Goal: Task Accomplishment & Management: Manage account settings

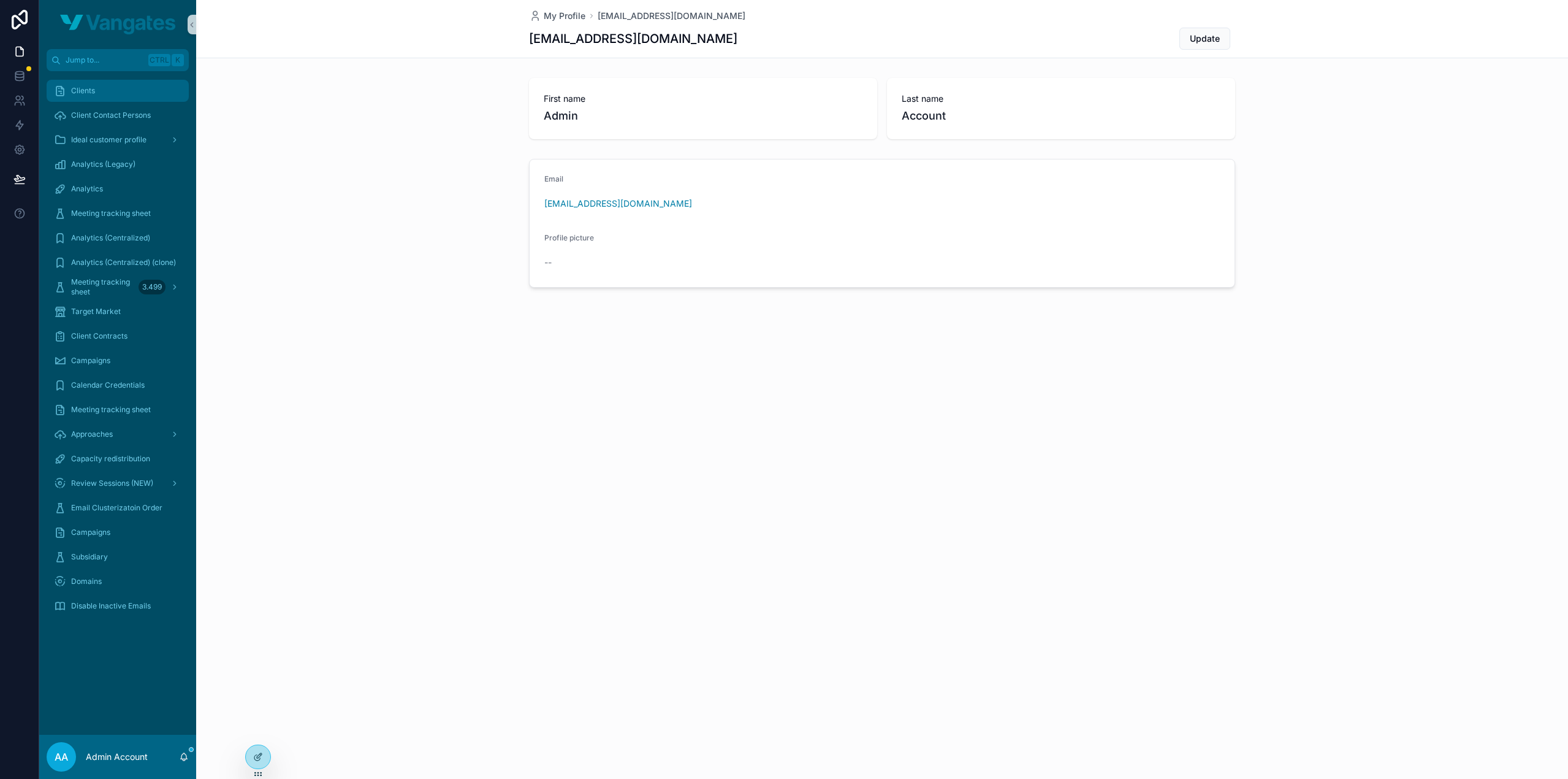
click at [146, 98] on div "Clients" at bounding box center [117, 90] width 127 height 19
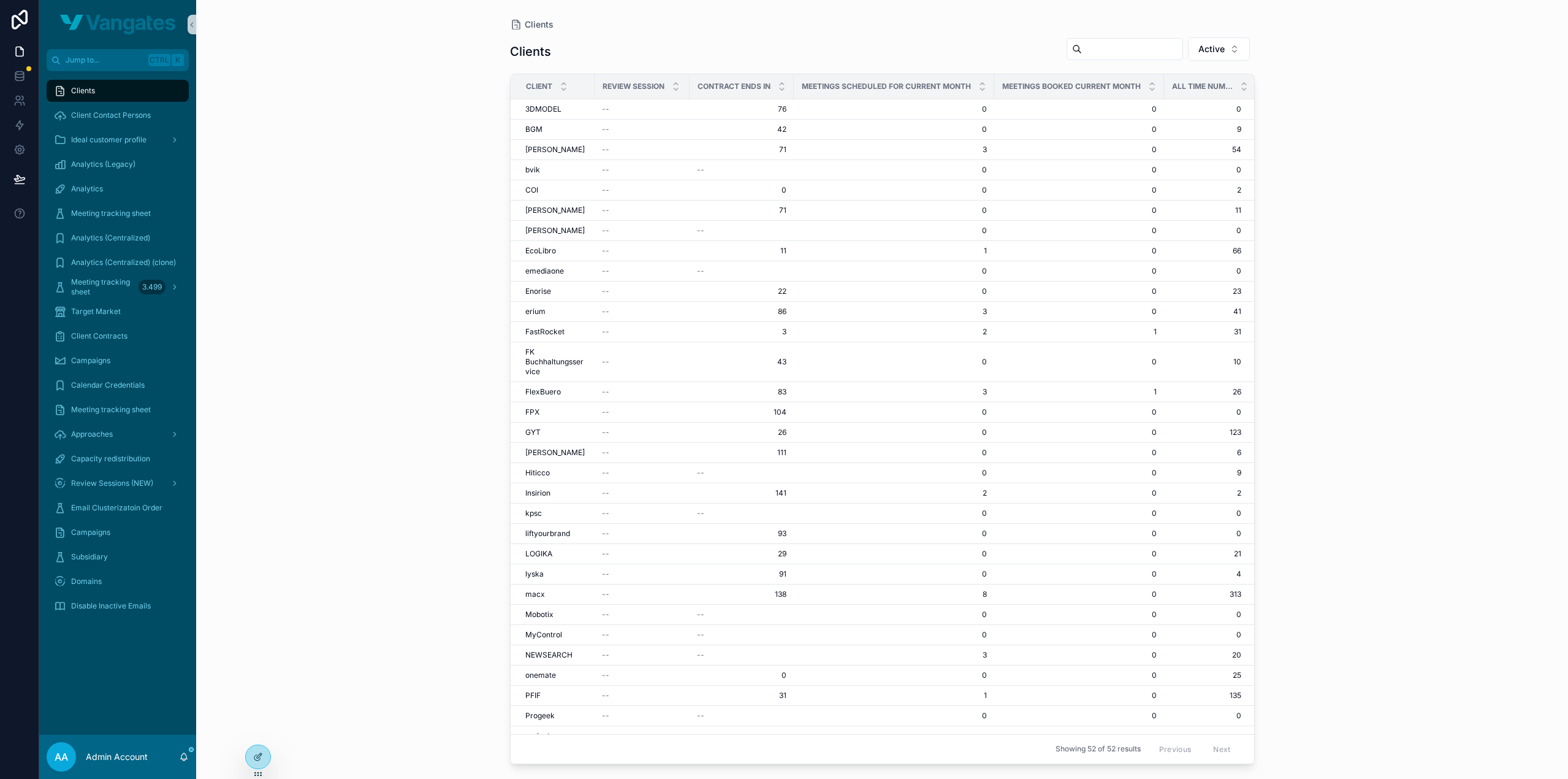
scroll to position [431, 0]
click at [547, 612] on div "[PERSON_NAME]" at bounding box center [556, 617] width 62 height 10
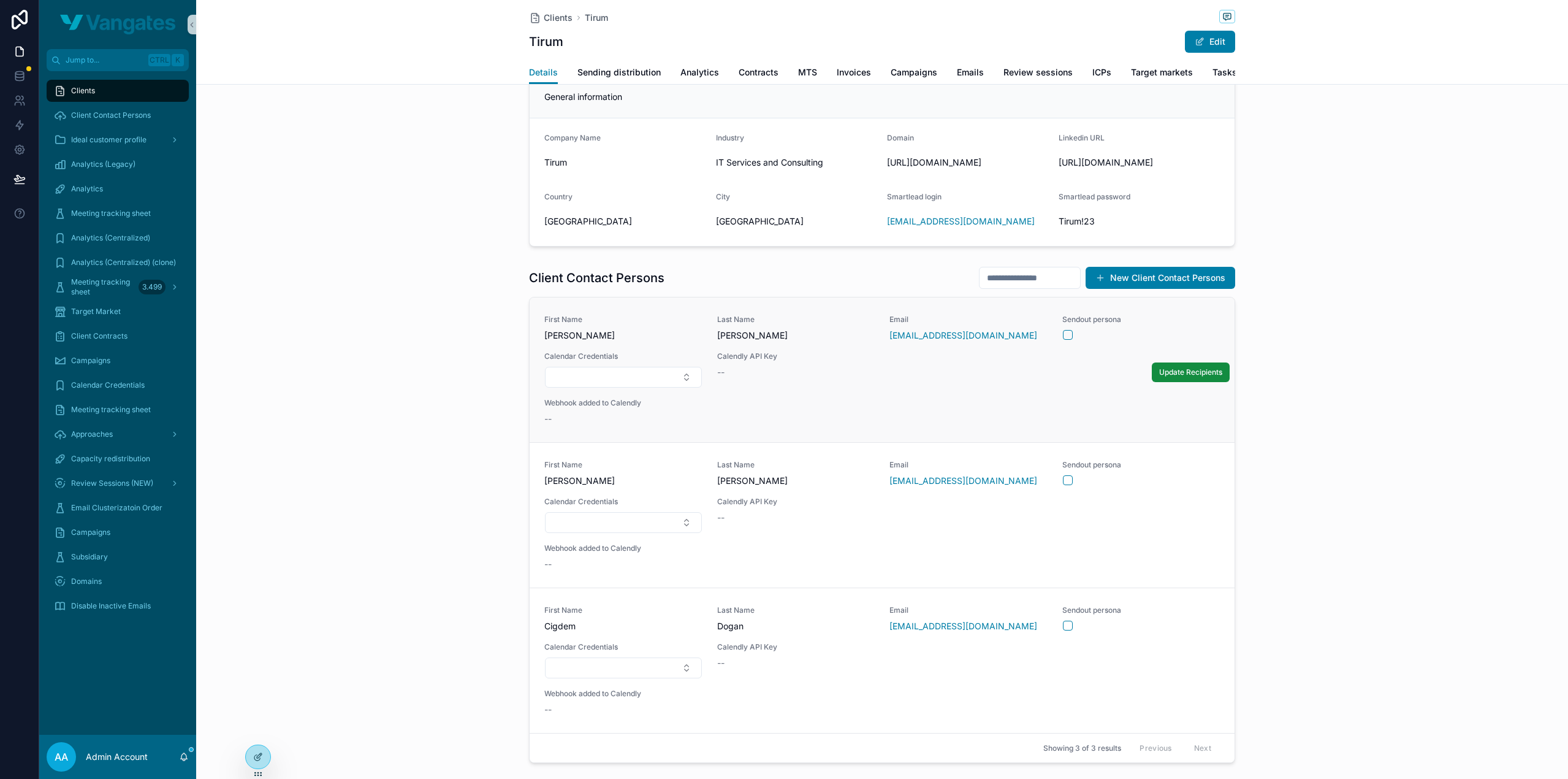
scroll to position [106, 0]
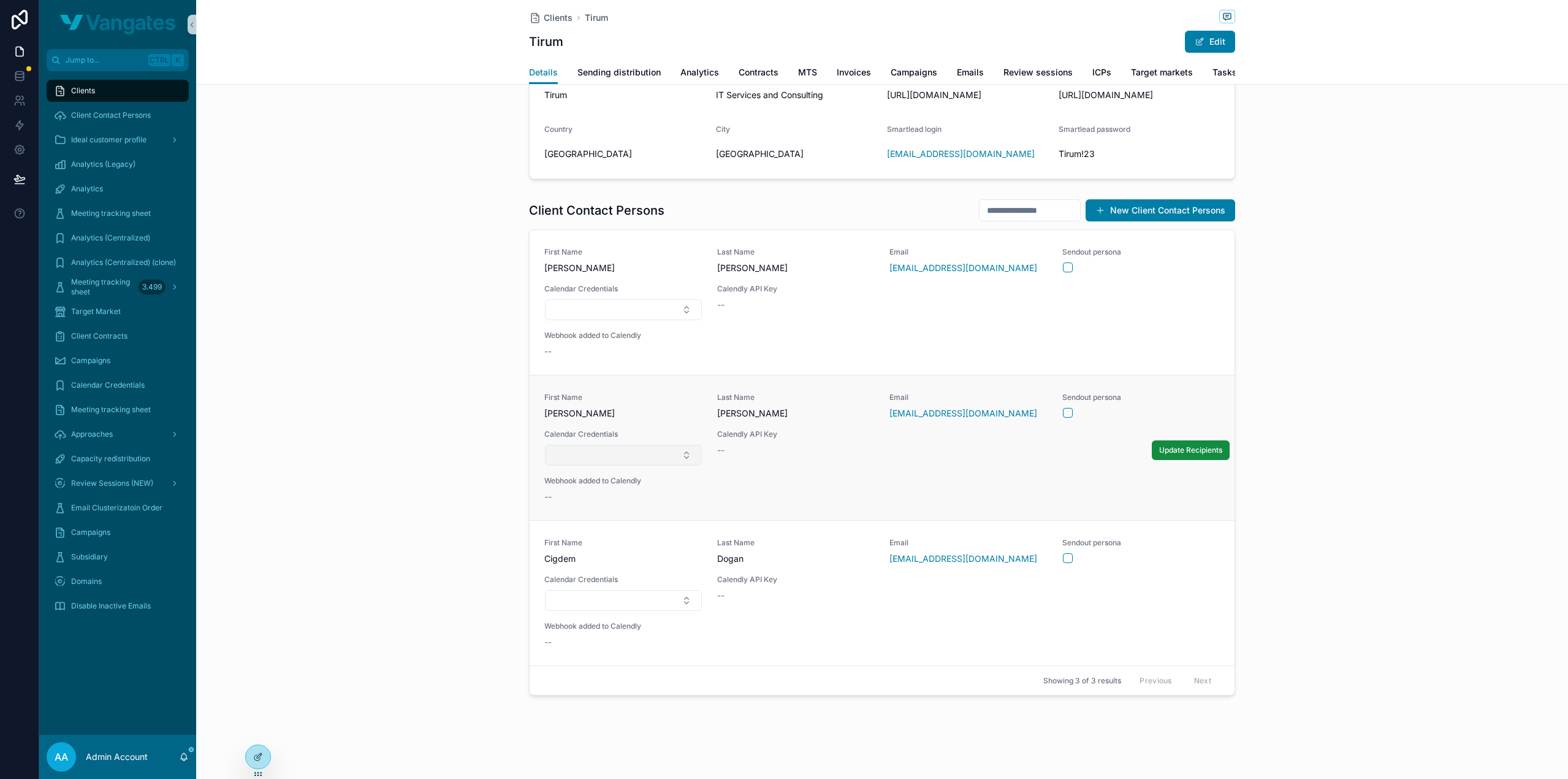
click at [617, 462] on button "Select Button" at bounding box center [623, 455] width 157 height 21
click at [581, 503] on button "New" at bounding box center [618, 504] width 146 height 12
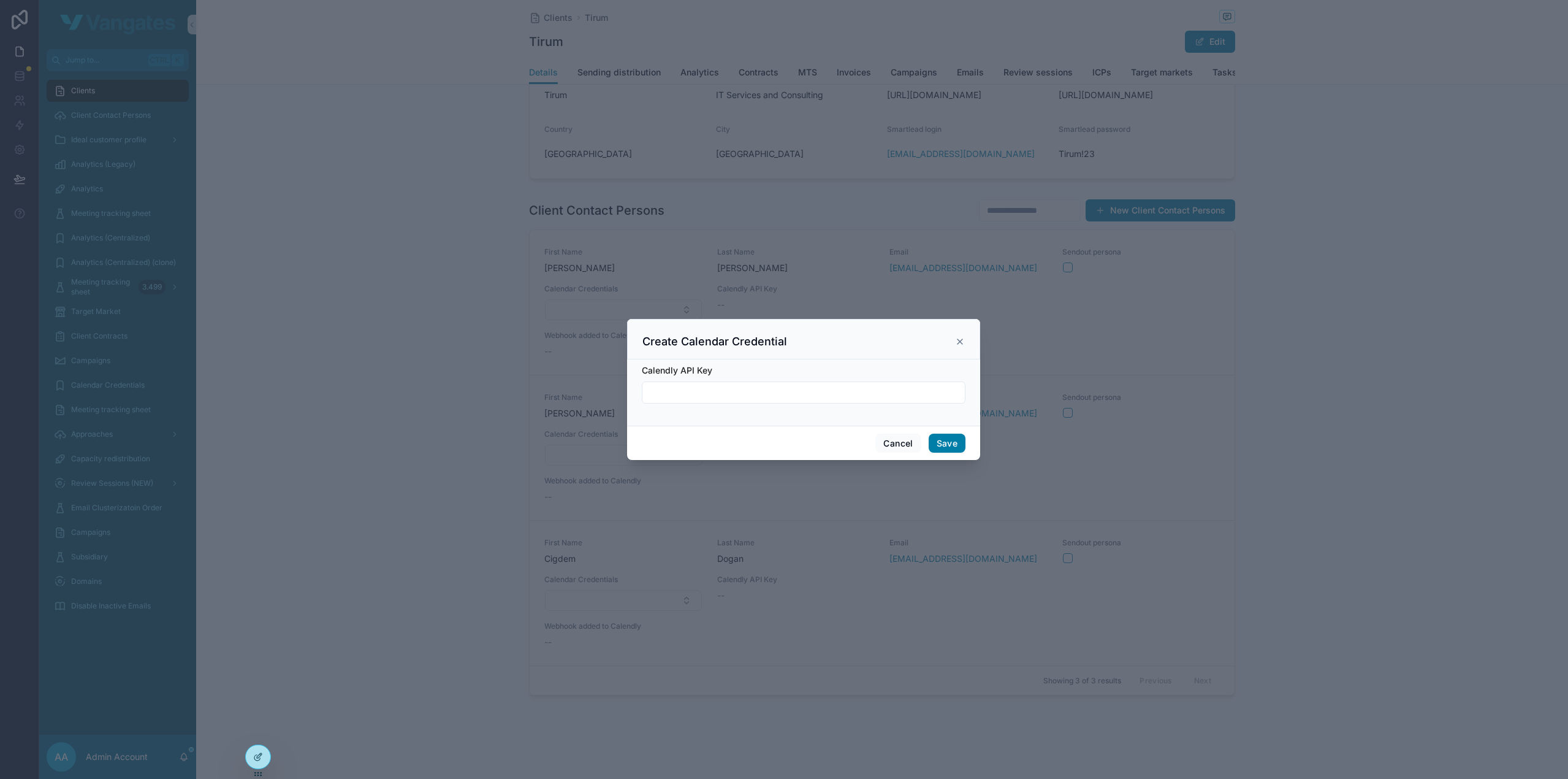
click at [749, 374] on div "Calendly API Key" at bounding box center [803, 371] width 323 height 12
click at [752, 391] on input "scrollable content" at bounding box center [803, 392] width 323 height 17
paste input "**********"
type input "**********"
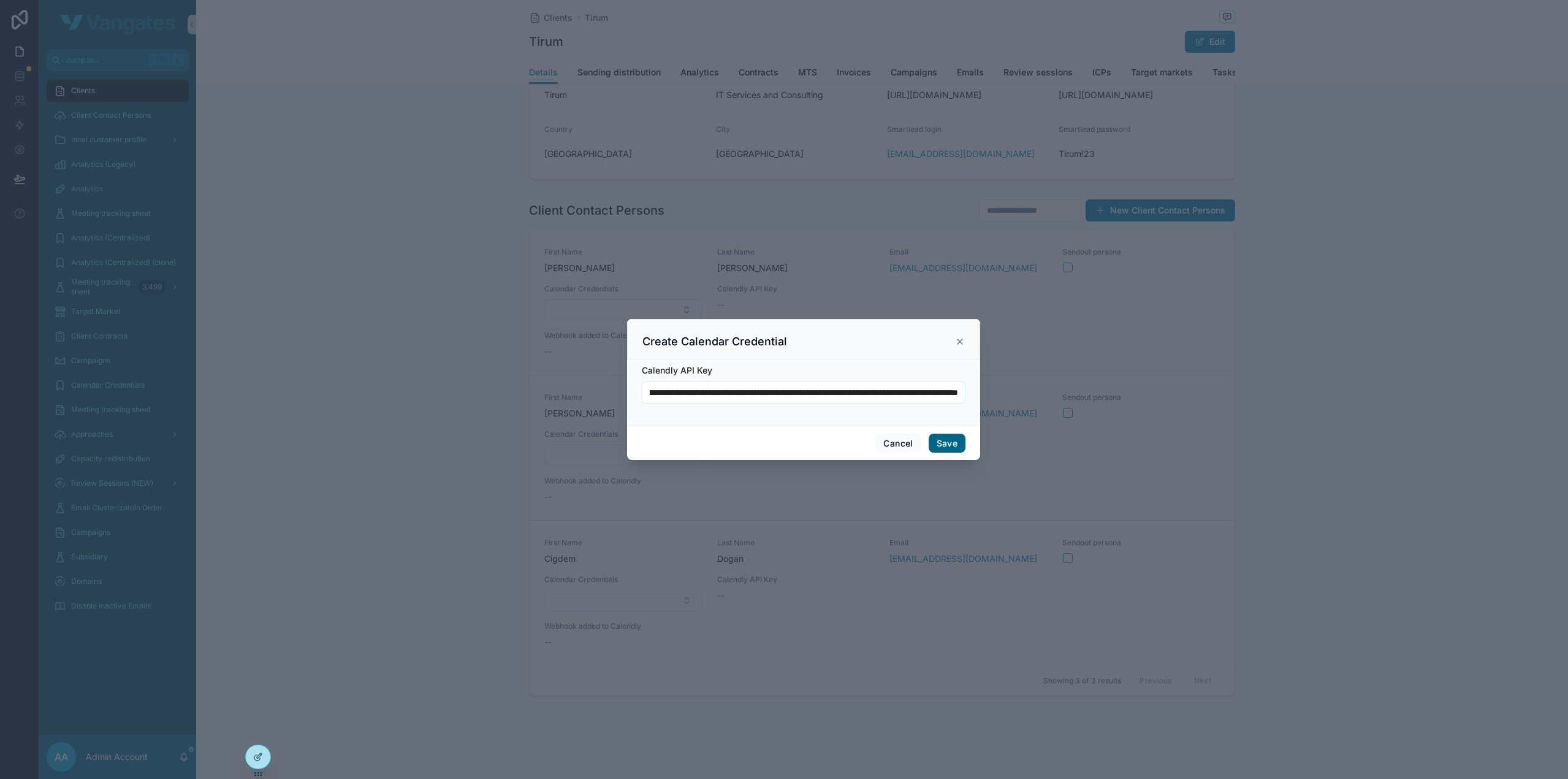
scroll to position [0, 0]
click at [948, 439] on button "Save" at bounding box center [947, 442] width 37 height 19
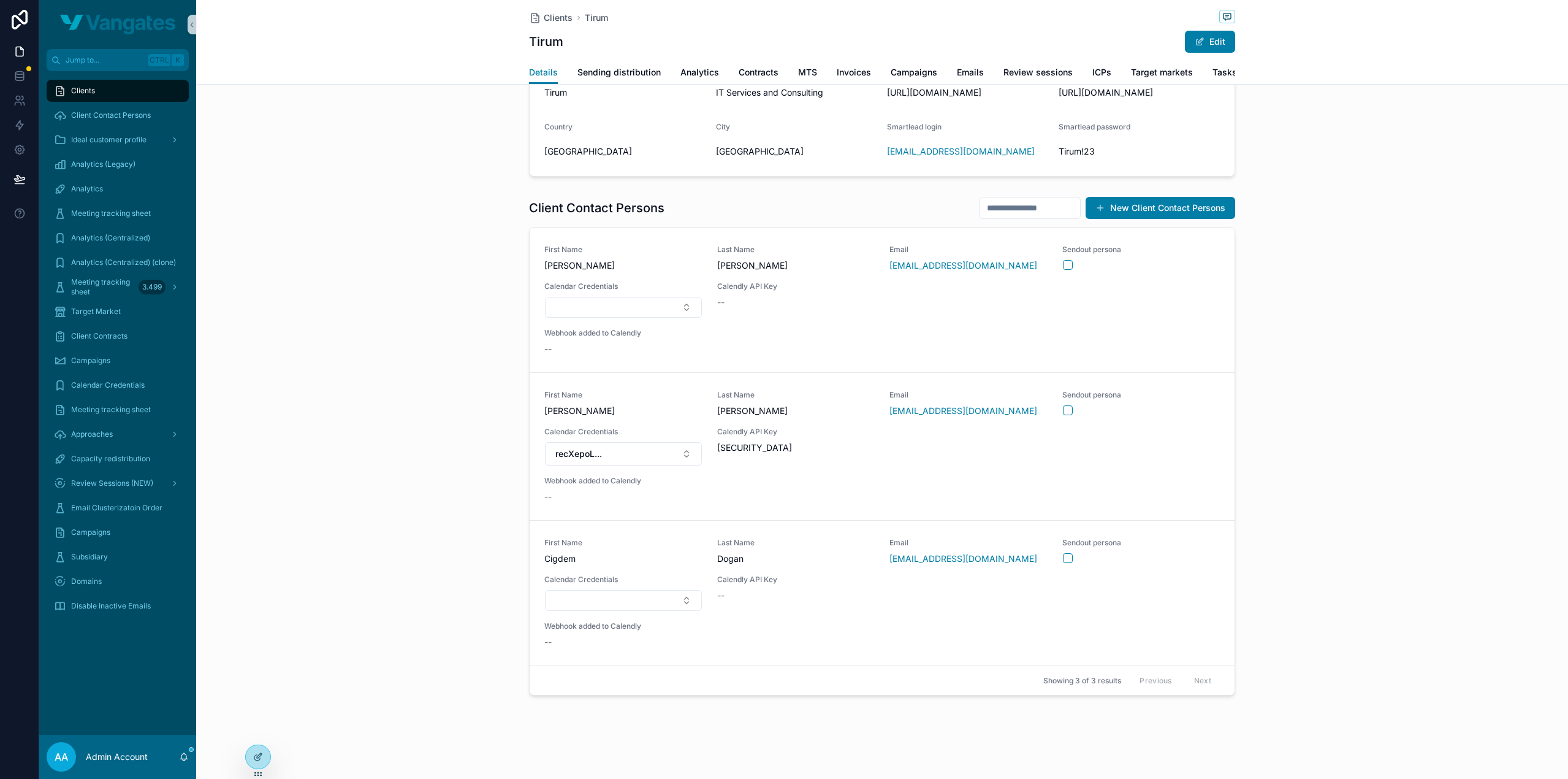
click at [1435, 448] on div "Client Contact Persons New Client Contact Persons First Name [PERSON_NAME] Last…" at bounding box center [881, 445] width 1371 height 509
click at [1183, 454] on span "Update Recipients" at bounding box center [1191, 449] width 63 height 10
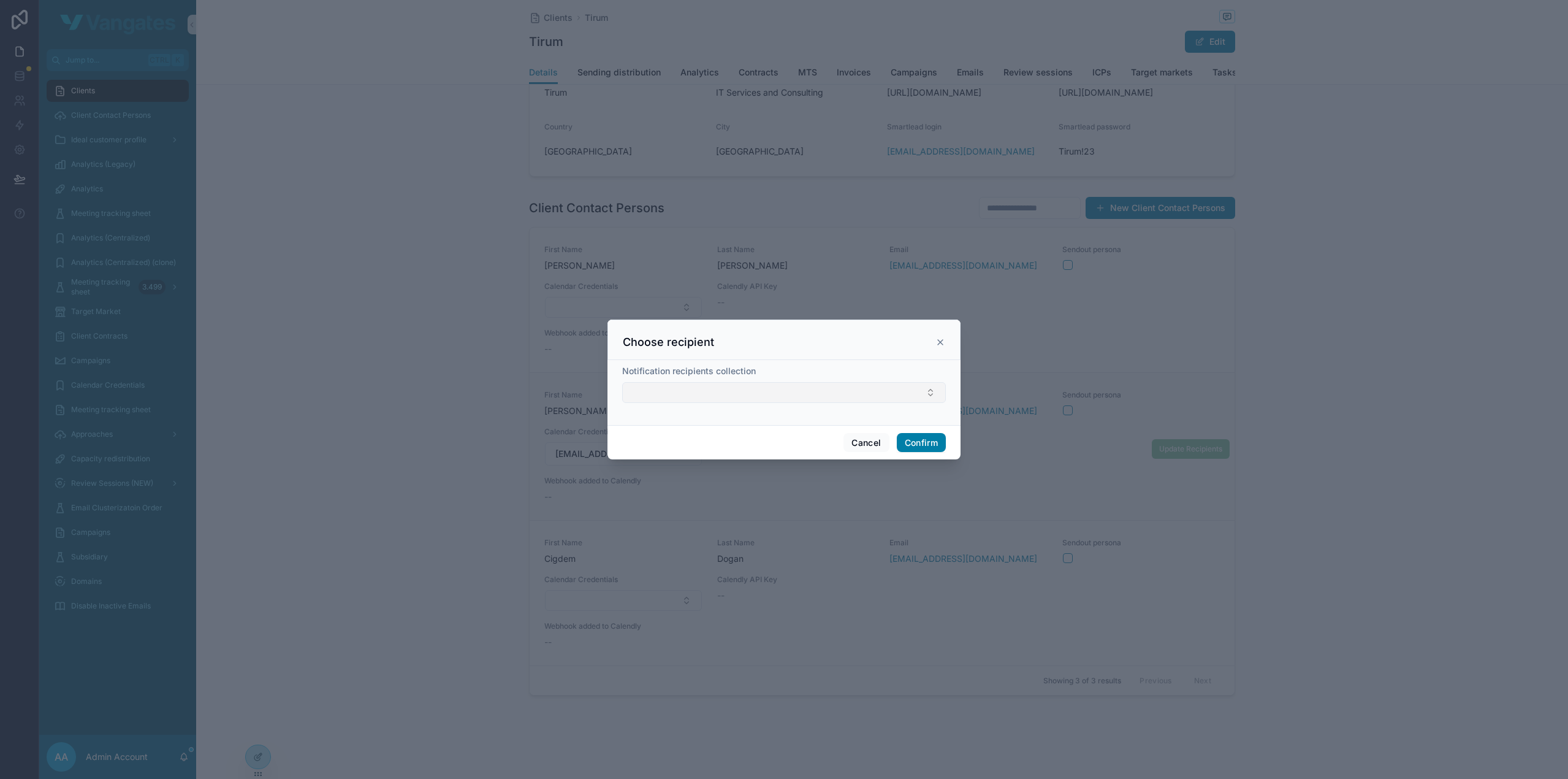
click at [719, 395] on button "Select Button" at bounding box center [783, 392] width 323 height 21
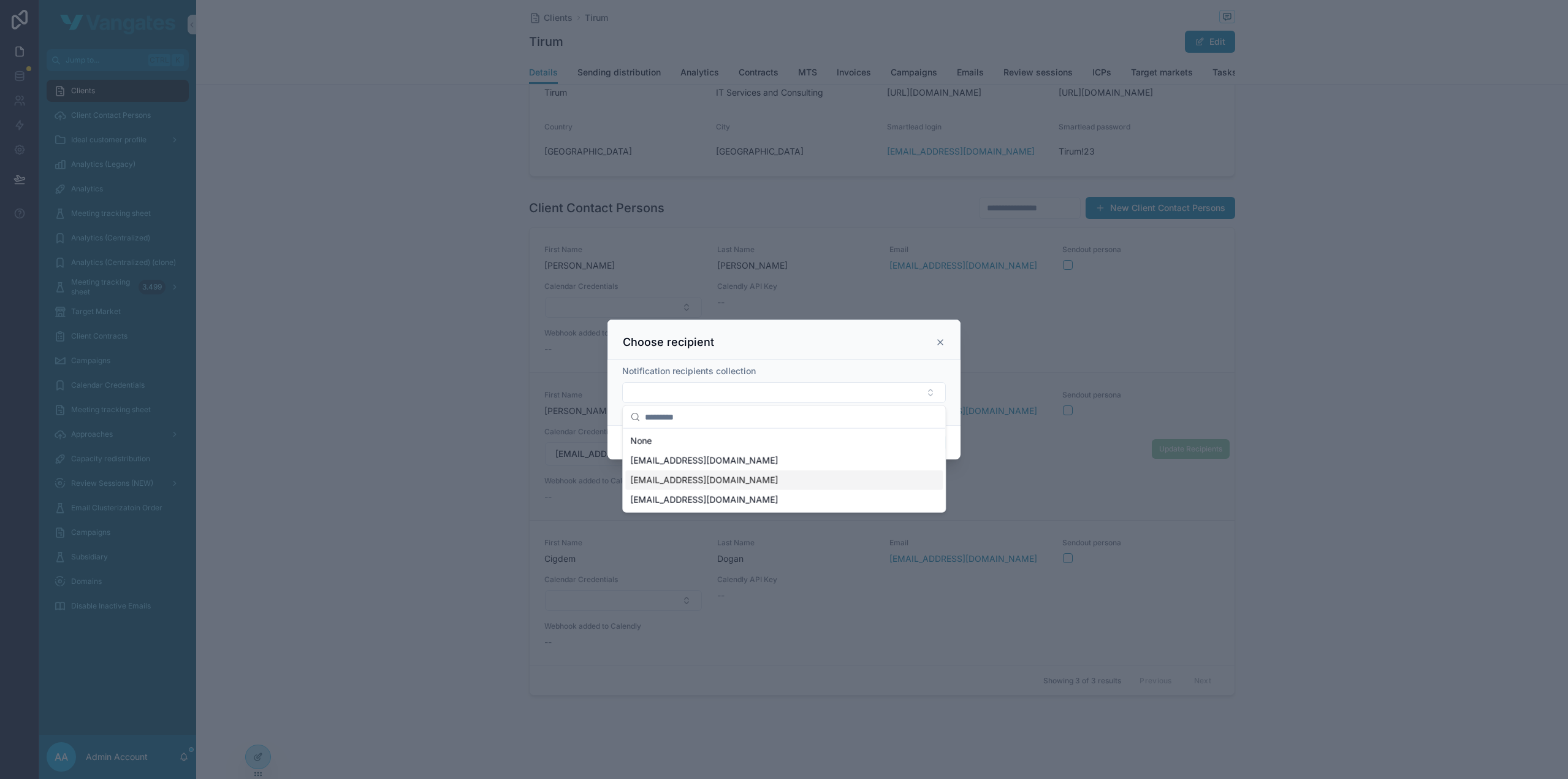
click at [696, 475] on span "[EMAIL_ADDRESS][DOMAIN_NAME]" at bounding box center [703, 480] width 147 height 12
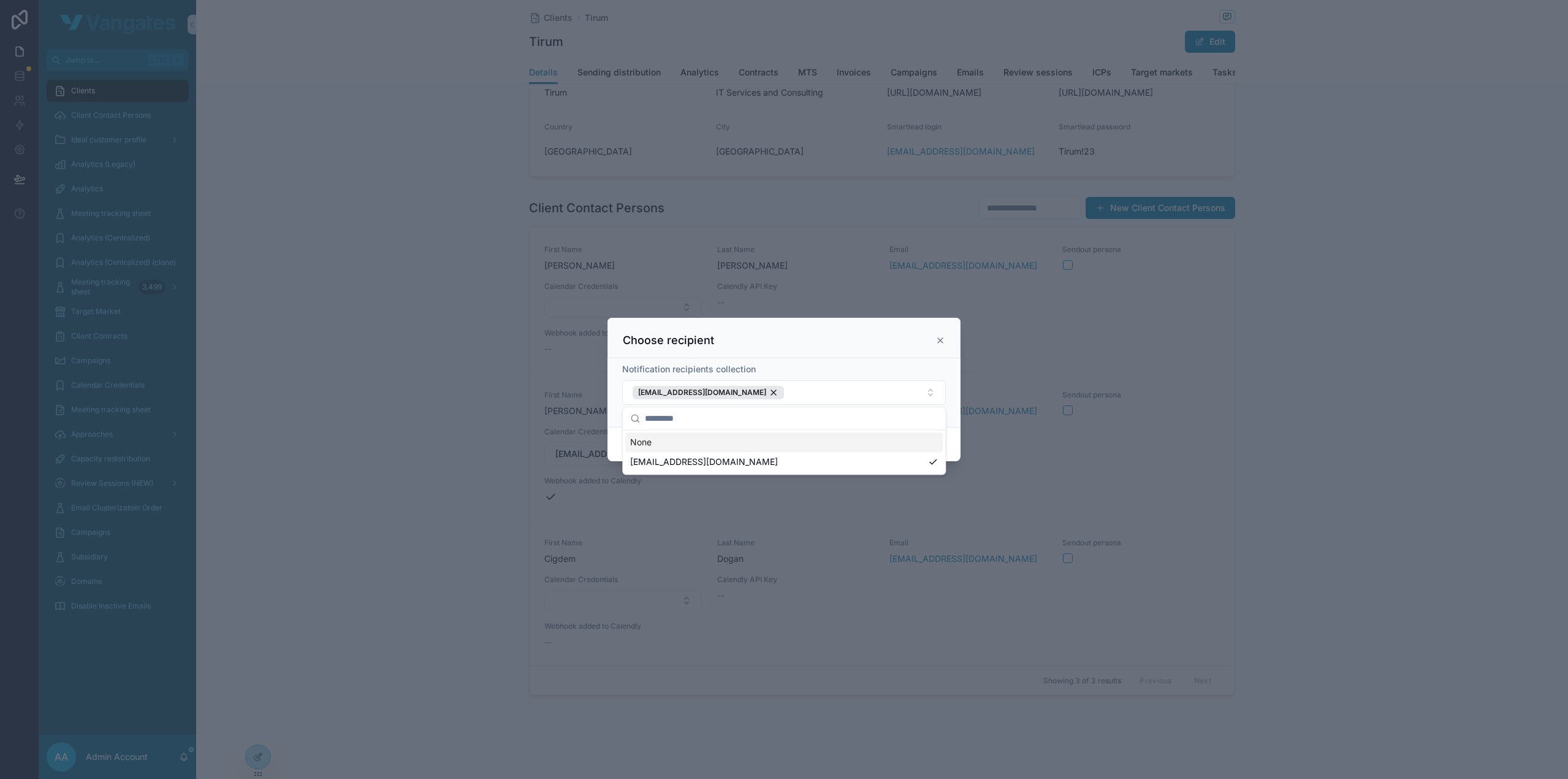
click at [819, 349] on div "Choose recipient" at bounding box center [783, 337] width 353 height 40
click at [917, 445] on button "Confirm" at bounding box center [921, 444] width 49 height 19
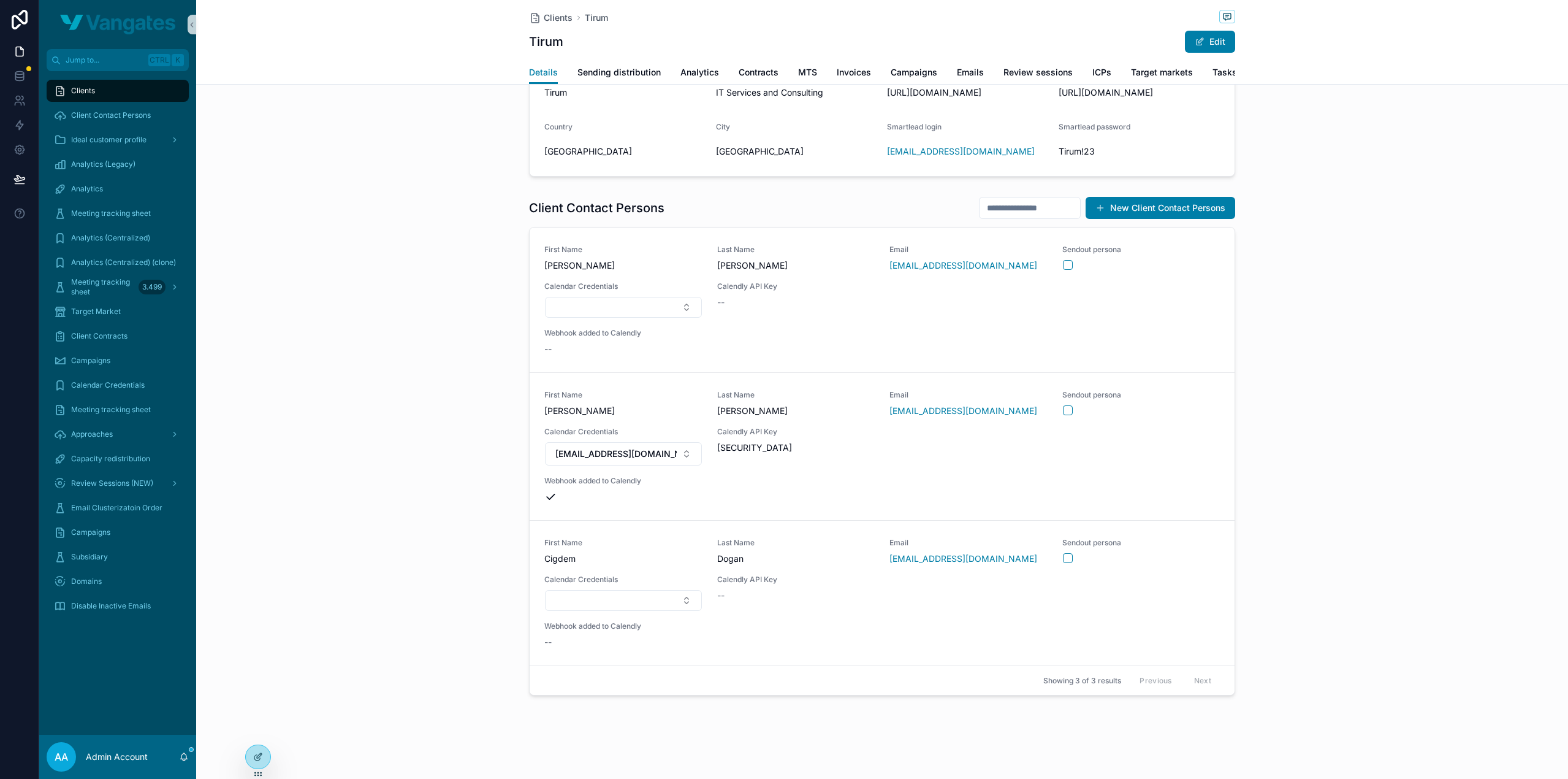
click at [1380, 414] on div "Client Contact Persons New Client Contact Persons First Name [PERSON_NAME] Last…" at bounding box center [881, 445] width 1371 height 509
